Goal: Transaction & Acquisition: Purchase product/service

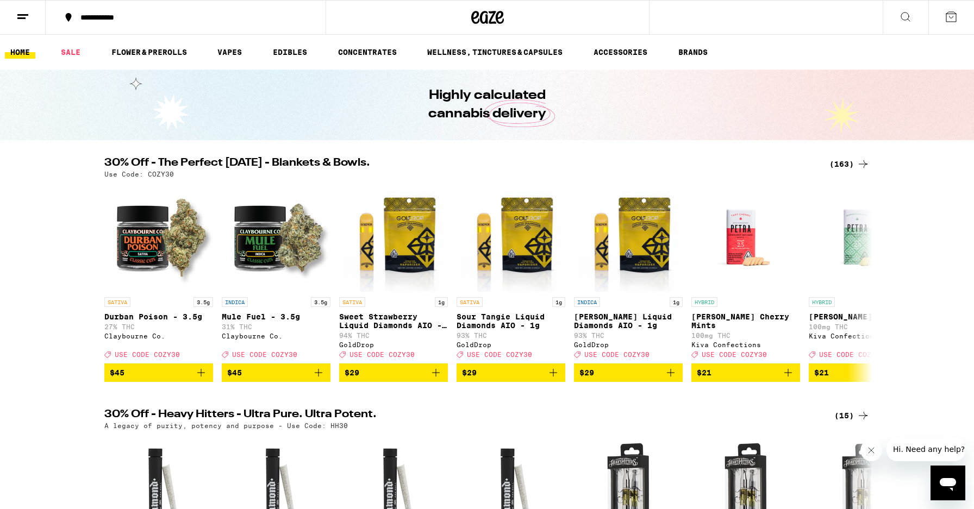
click at [853, 165] on div "(163)" at bounding box center [850, 164] width 40 height 13
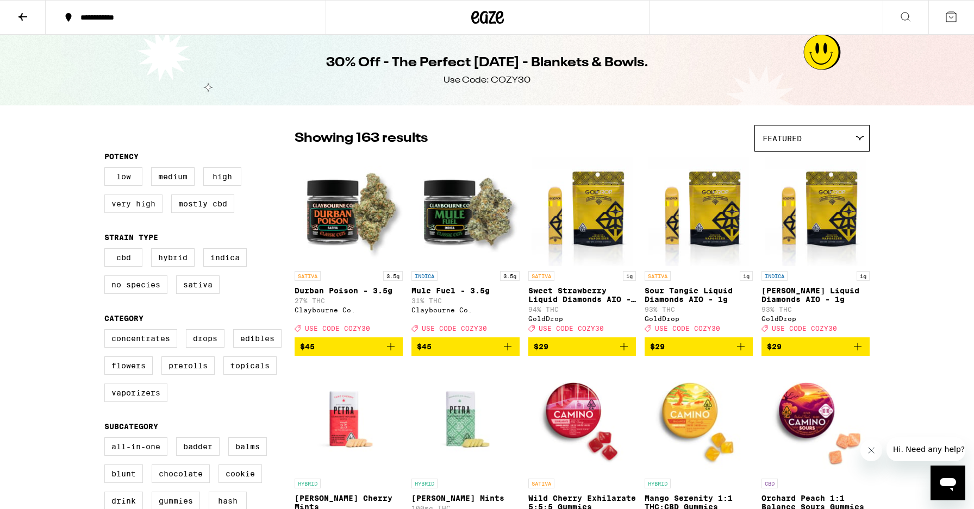
click at [145, 212] on label "Very High" at bounding box center [133, 204] width 58 height 18
click at [107, 170] on input "Very High" at bounding box center [107, 169] width 1 height 1
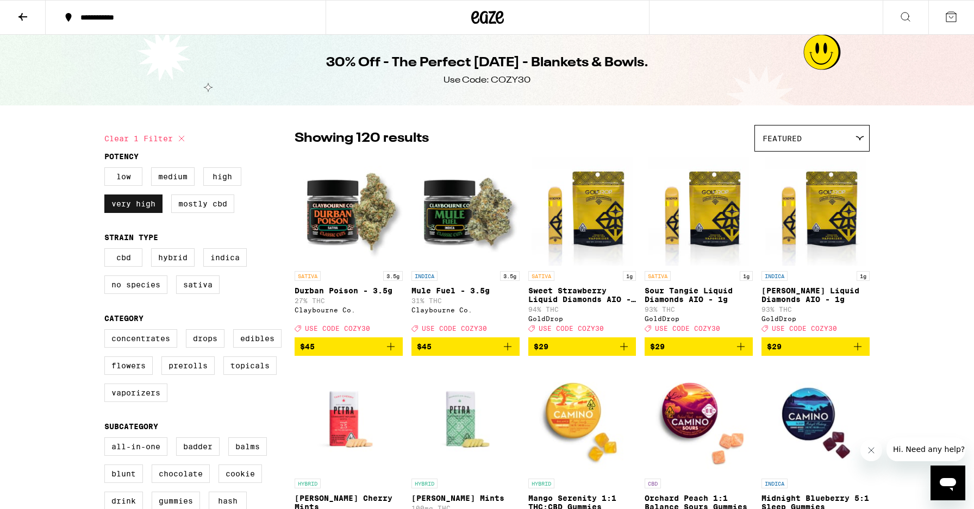
click at [141, 206] on label "Very High" at bounding box center [133, 204] width 58 height 18
click at [107, 170] on input "Very High" at bounding box center [107, 169] width 1 height 1
checkbox input "false"
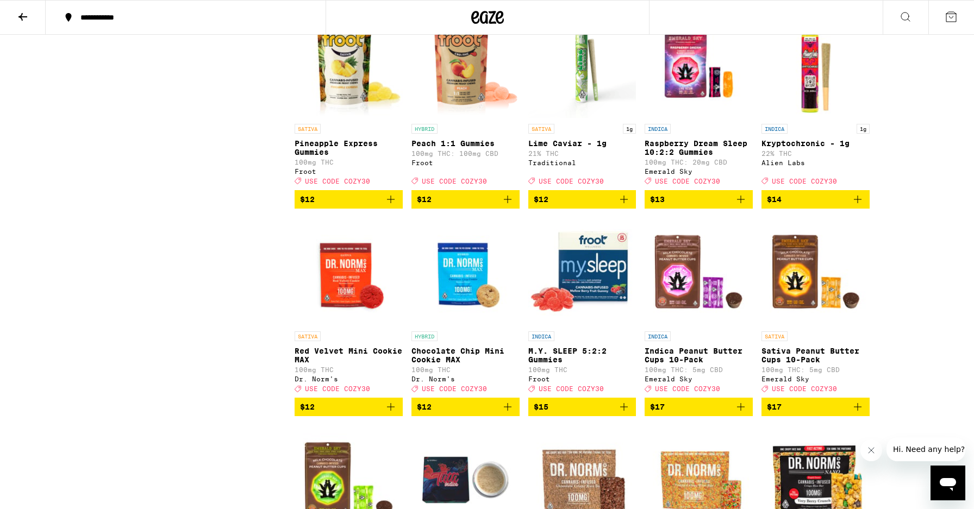
scroll to position [2247, 0]
